Goal: Check status

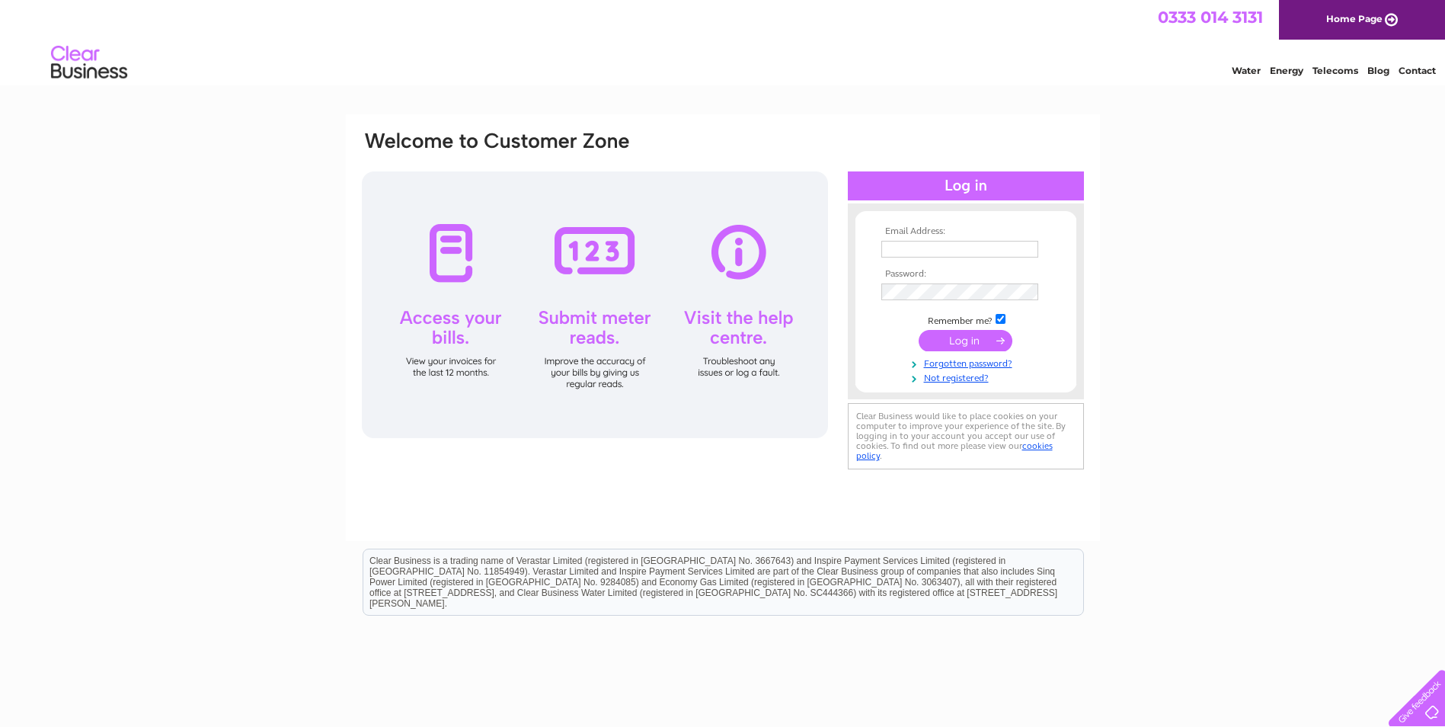
type input "[EMAIL_ADDRESS][DOMAIN_NAME]"
click at [984, 344] on input "submit" at bounding box center [966, 340] width 94 height 21
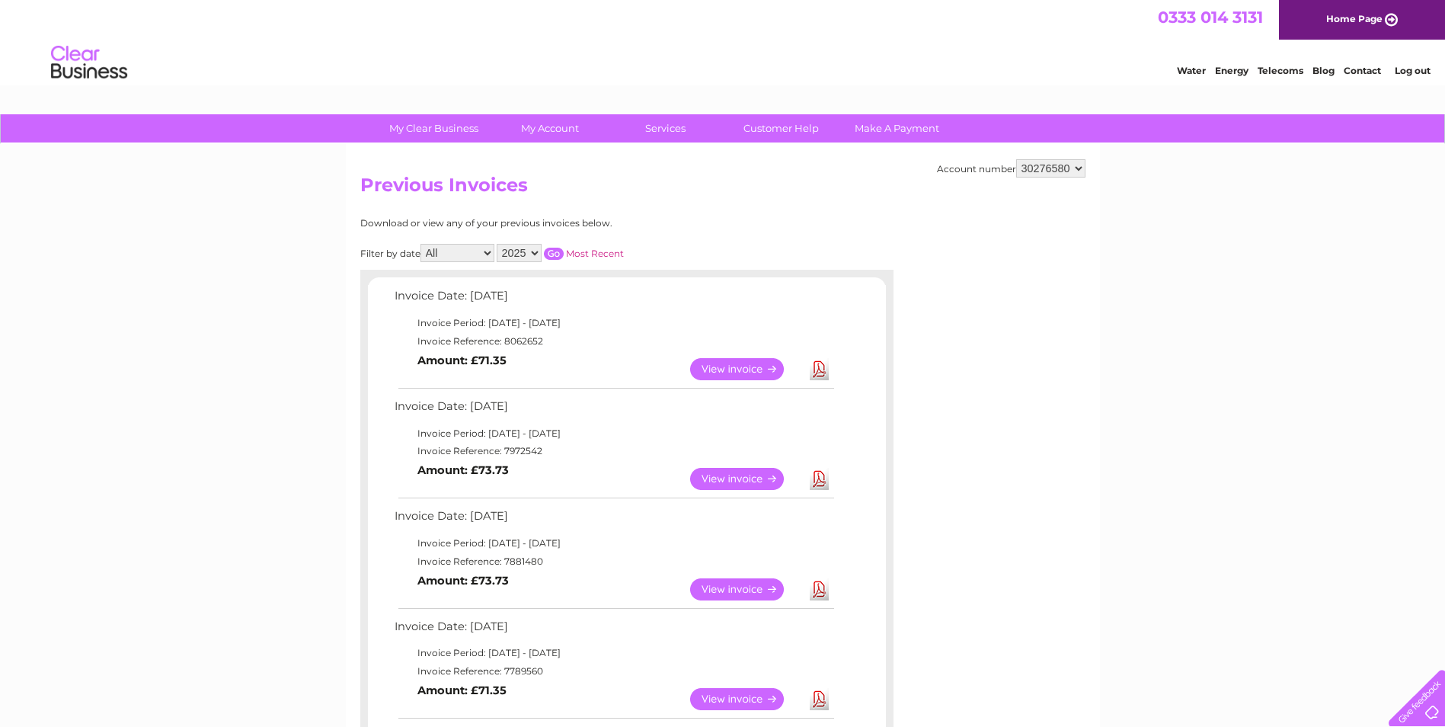
click at [523, 258] on select "2025 2024 2023" at bounding box center [519, 253] width 45 height 18
drag, startPoint x: 759, startPoint y: 220, endPoint x: 766, endPoint y: 218, distance: 8.0
click at [759, 220] on div "Download or view any of your previous invoices below." at bounding box center [560, 223] width 400 height 11
